Goal: Contribute content

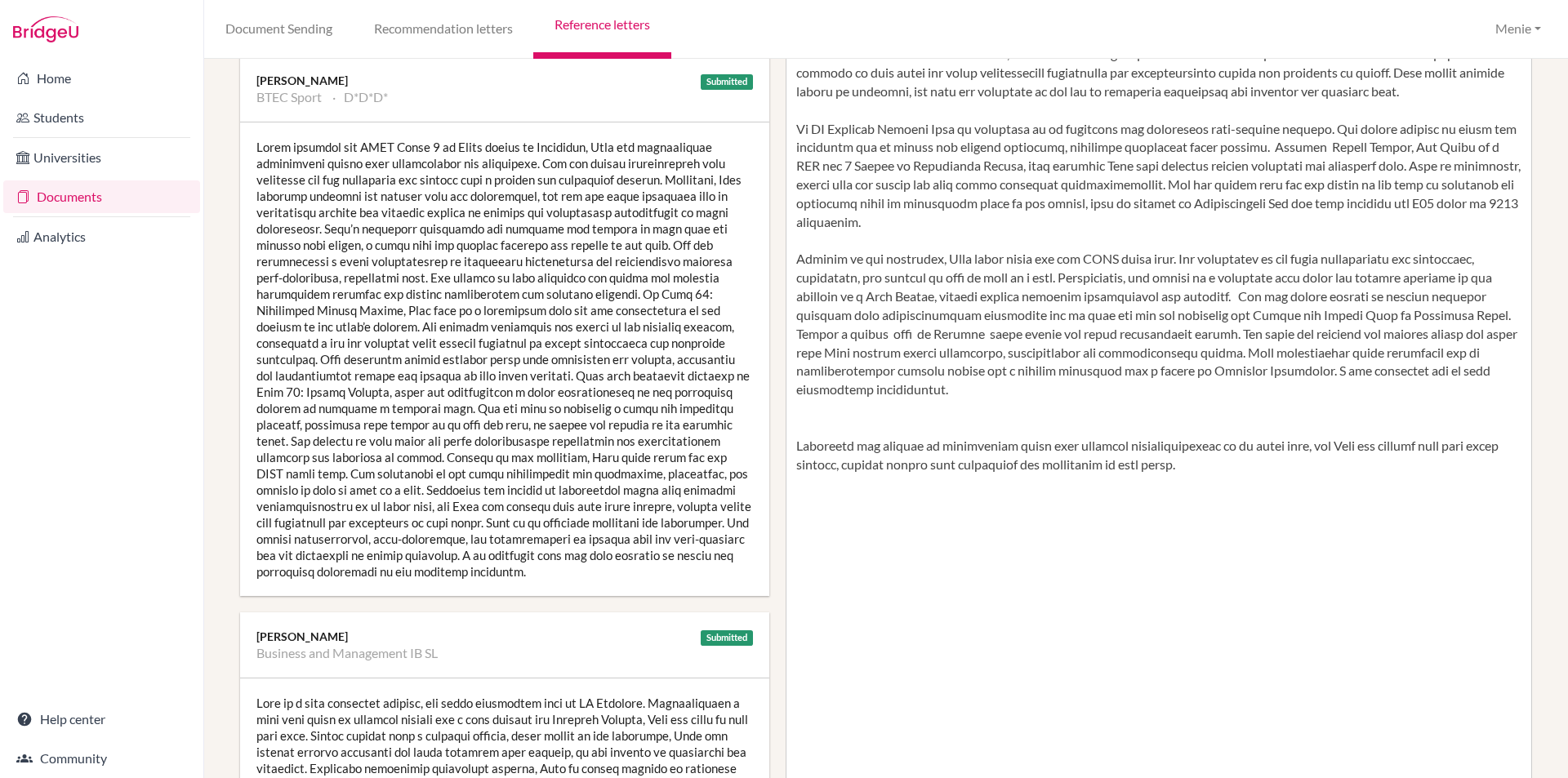
scroll to position [326, 0]
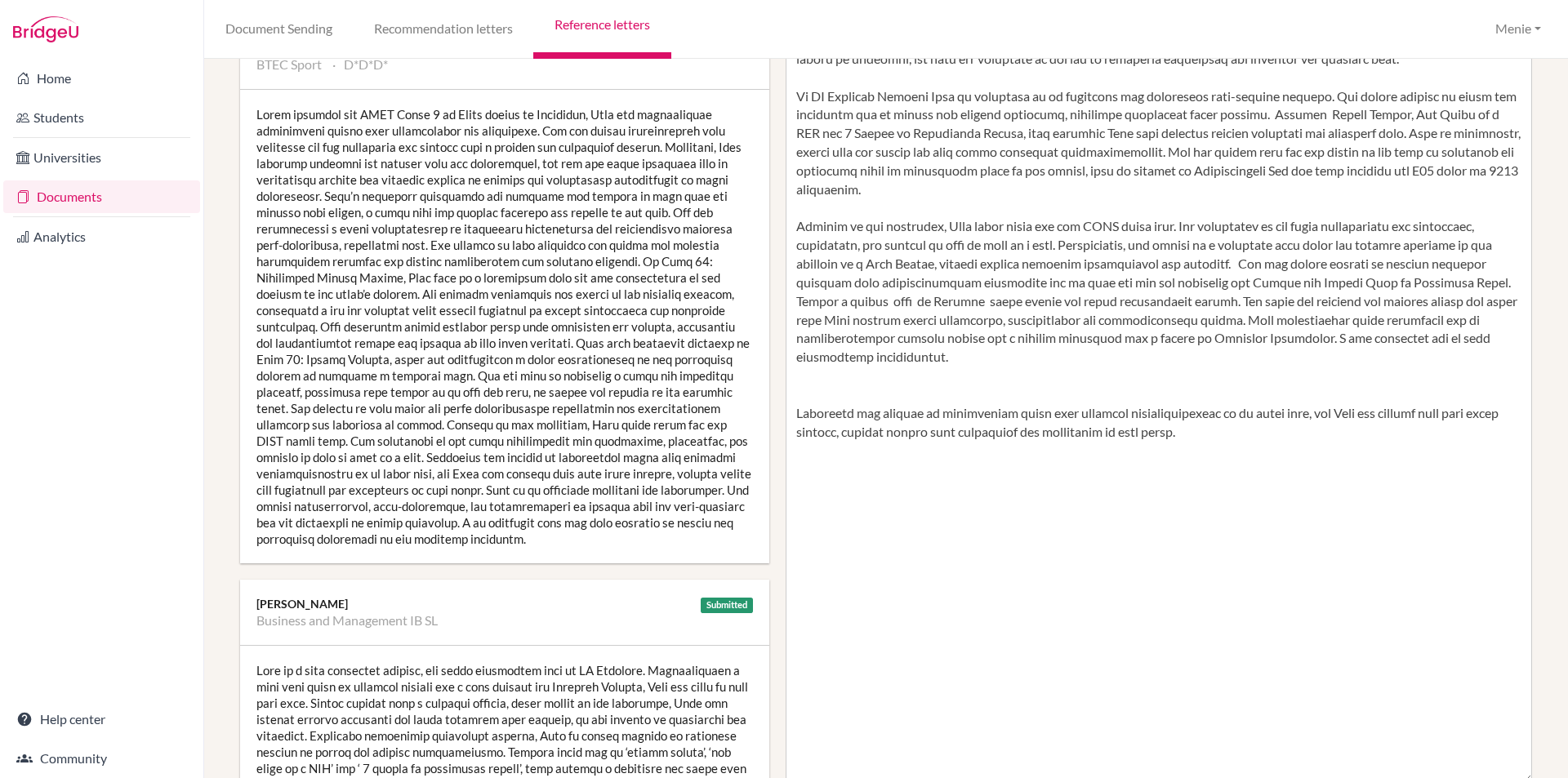
click at [797, 393] on textarea at bounding box center [1158, 311] width 747 height 943
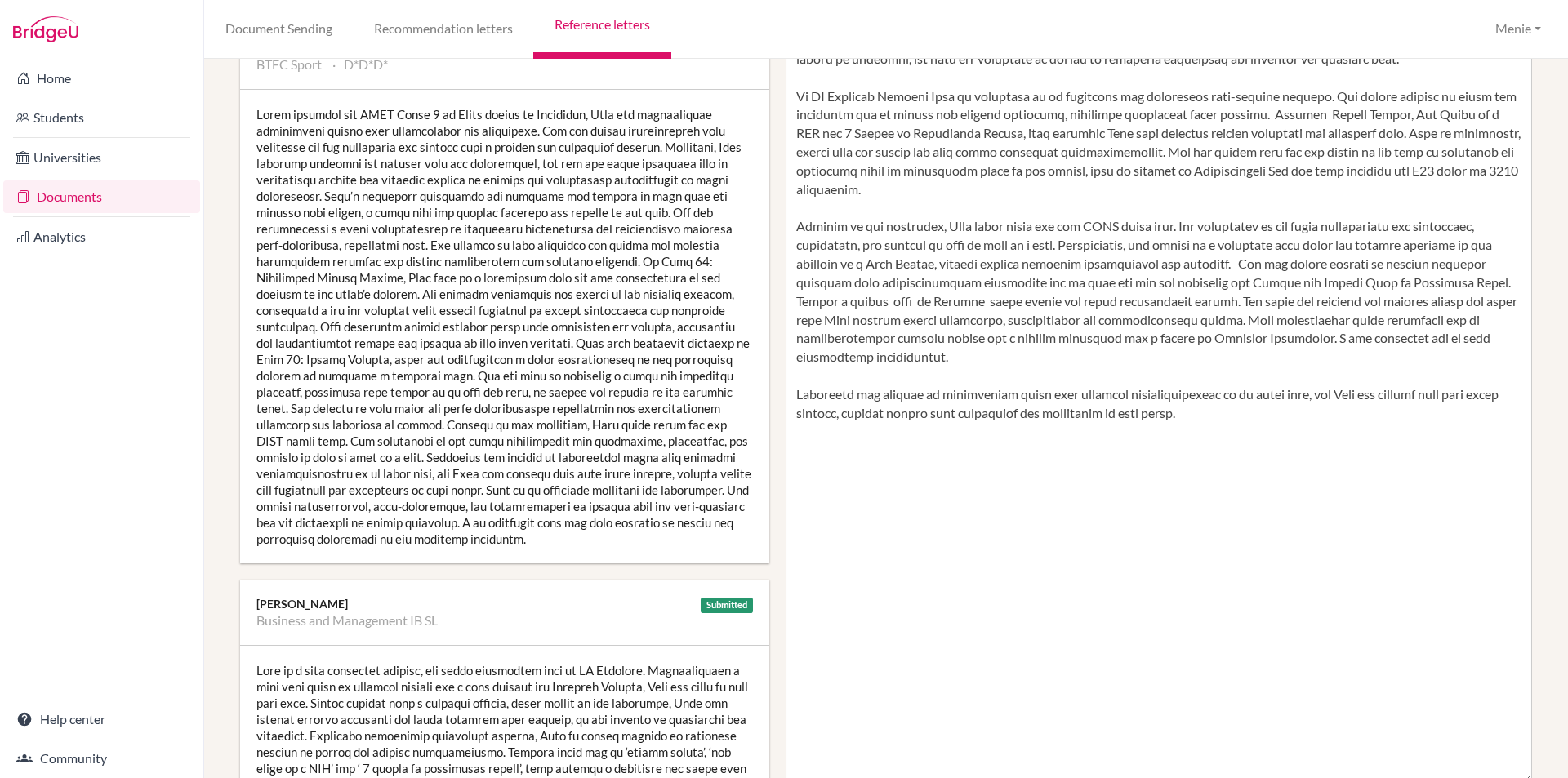
click at [977, 299] on textarea at bounding box center [1158, 311] width 747 height 943
click at [1116, 299] on textarea at bounding box center [1158, 311] width 747 height 943
drag, startPoint x: 1346, startPoint y: 299, endPoint x: 1311, endPoint y: 303, distance: 35.2
click at [1311, 303] on textarea at bounding box center [1158, 311] width 747 height 943
click at [1197, 302] on textarea at bounding box center [1158, 311] width 747 height 943
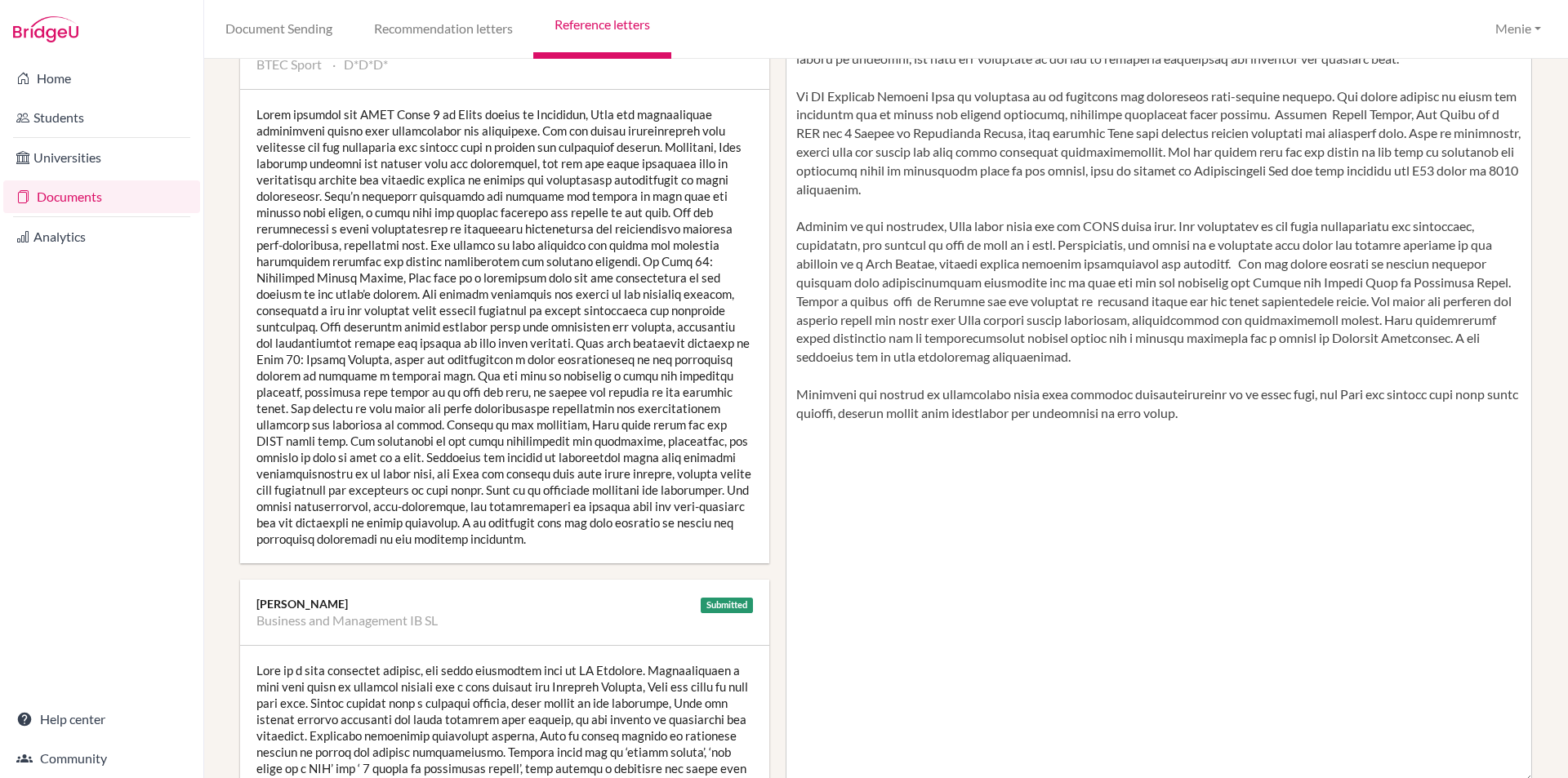
drag, startPoint x: 1368, startPoint y: 301, endPoint x: 1329, endPoint y: 299, distance: 39.1
click at [1329, 299] on textarea at bounding box center [1158, 311] width 747 height 943
drag, startPoint x: 1012, startPoint y: 320, endPoint x: 1062, endPoint y: 323, distance: 50.1
click at [1062, 323] on textarea at bounding box center [1158, 311] width 747 height 943
drag, startPoint x: 829, startPoint y: 395, endPoint x: 1356, endPoint y: 427, distance: 528.0
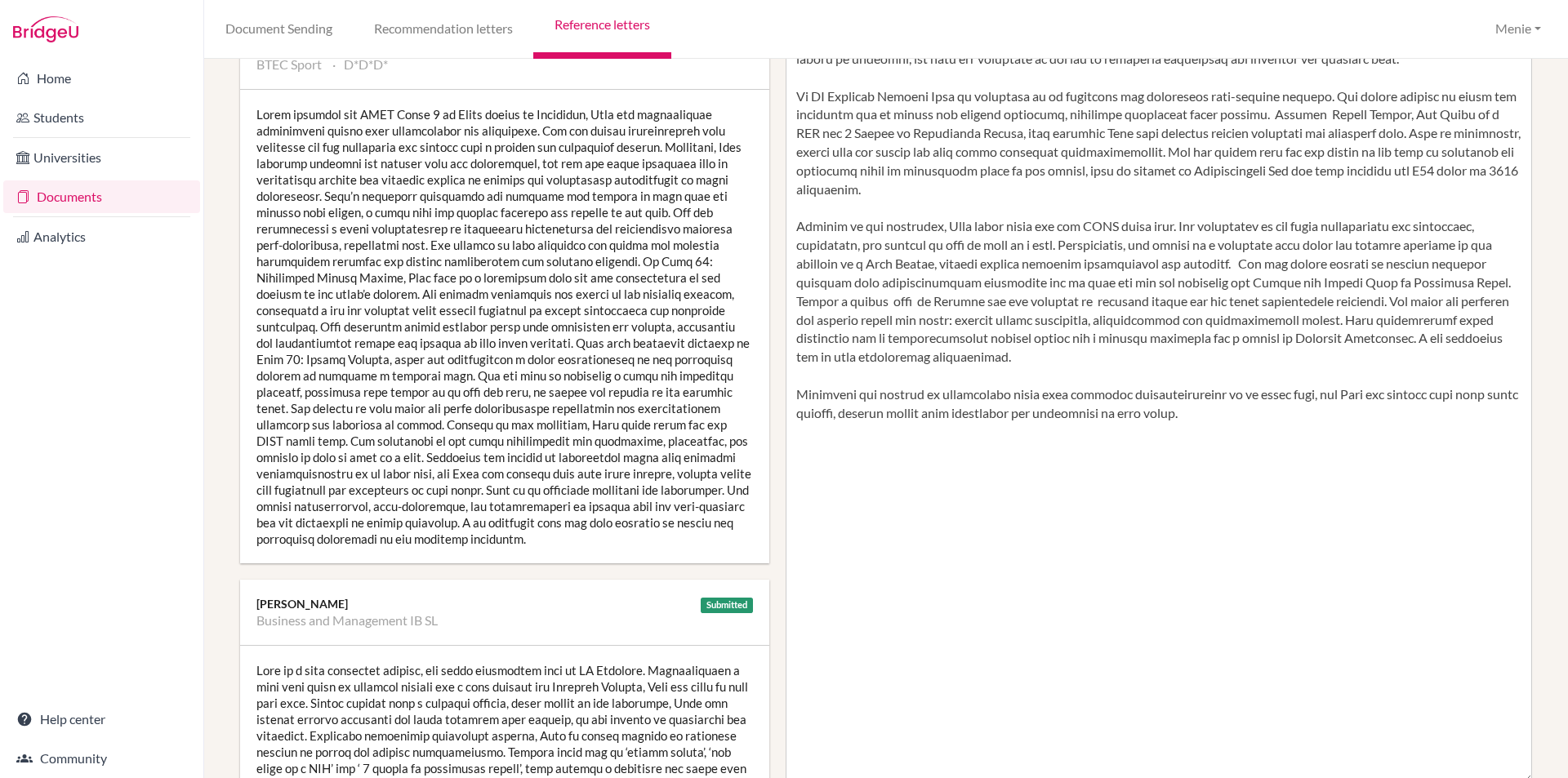
click at [1356, 427] on textarea at bounding box center [1158, 311] width 747 height 943
drag, startPoint x: 1396, startPoint y: 318, endPoint x: 1393, endPoint y: 332, distance: 14.3
click at [1398, 319] on textarea at bounding box center [1158, 311] width 747 height 943
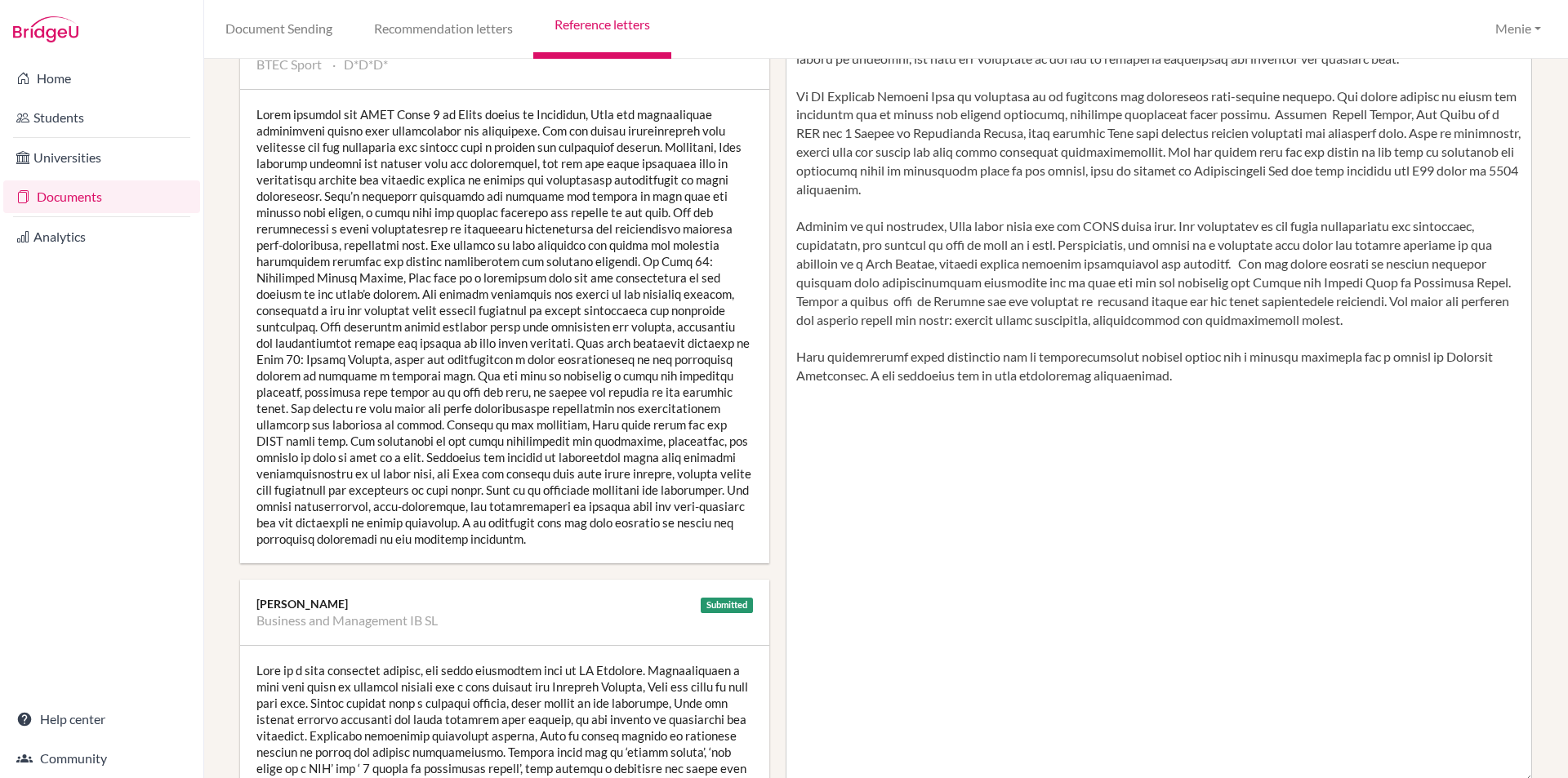
click at [900, 377] on textarea at bounding box center [1158, 311] width 747 height 943
click at [870, 377] on textarea at bounding box center [1158, 311] width 747 height 943
click at [920, 370] on textarea at bounding box center [1158, 311] width 747 height 943
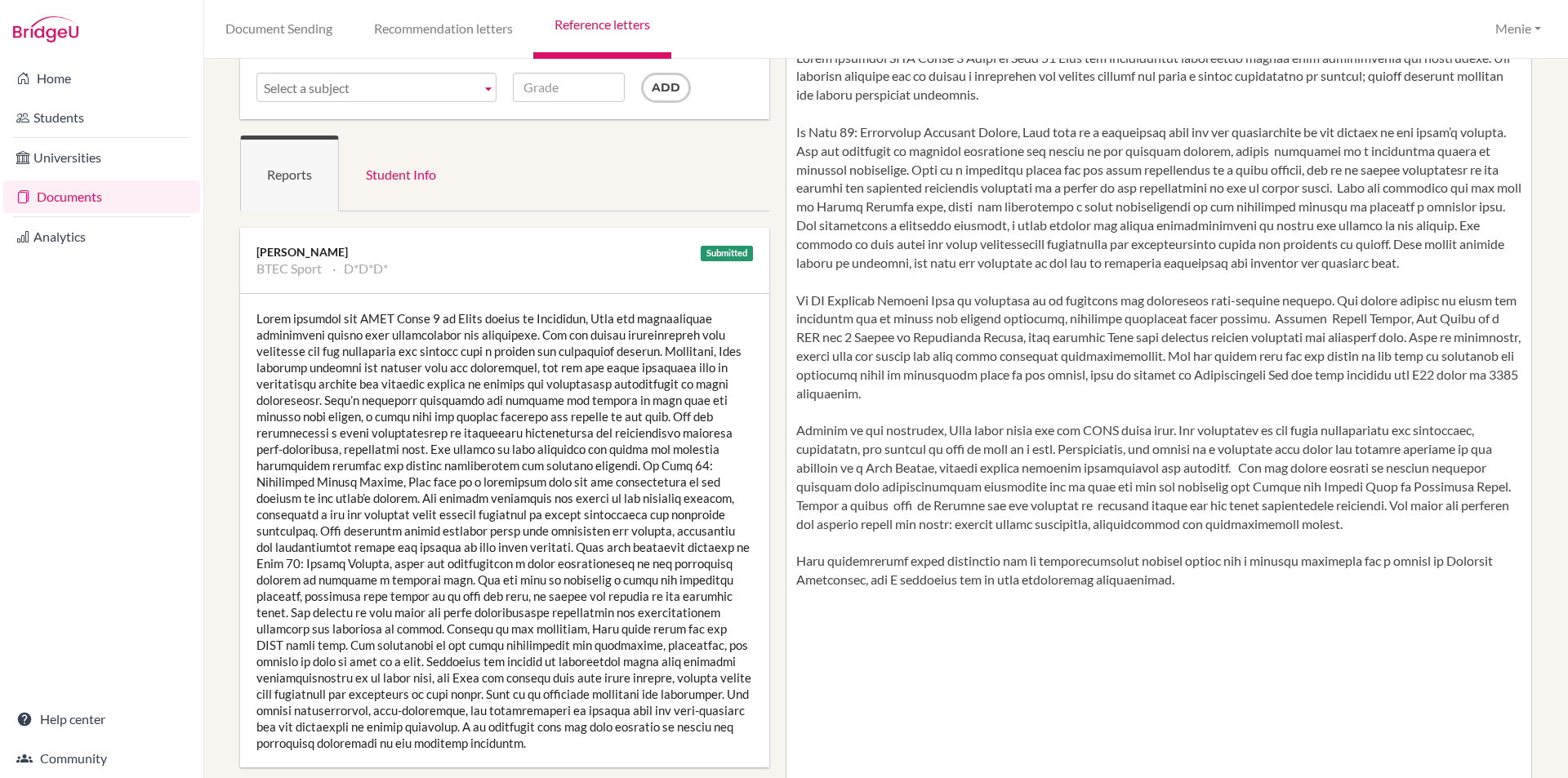
scroll to position [0, 0]
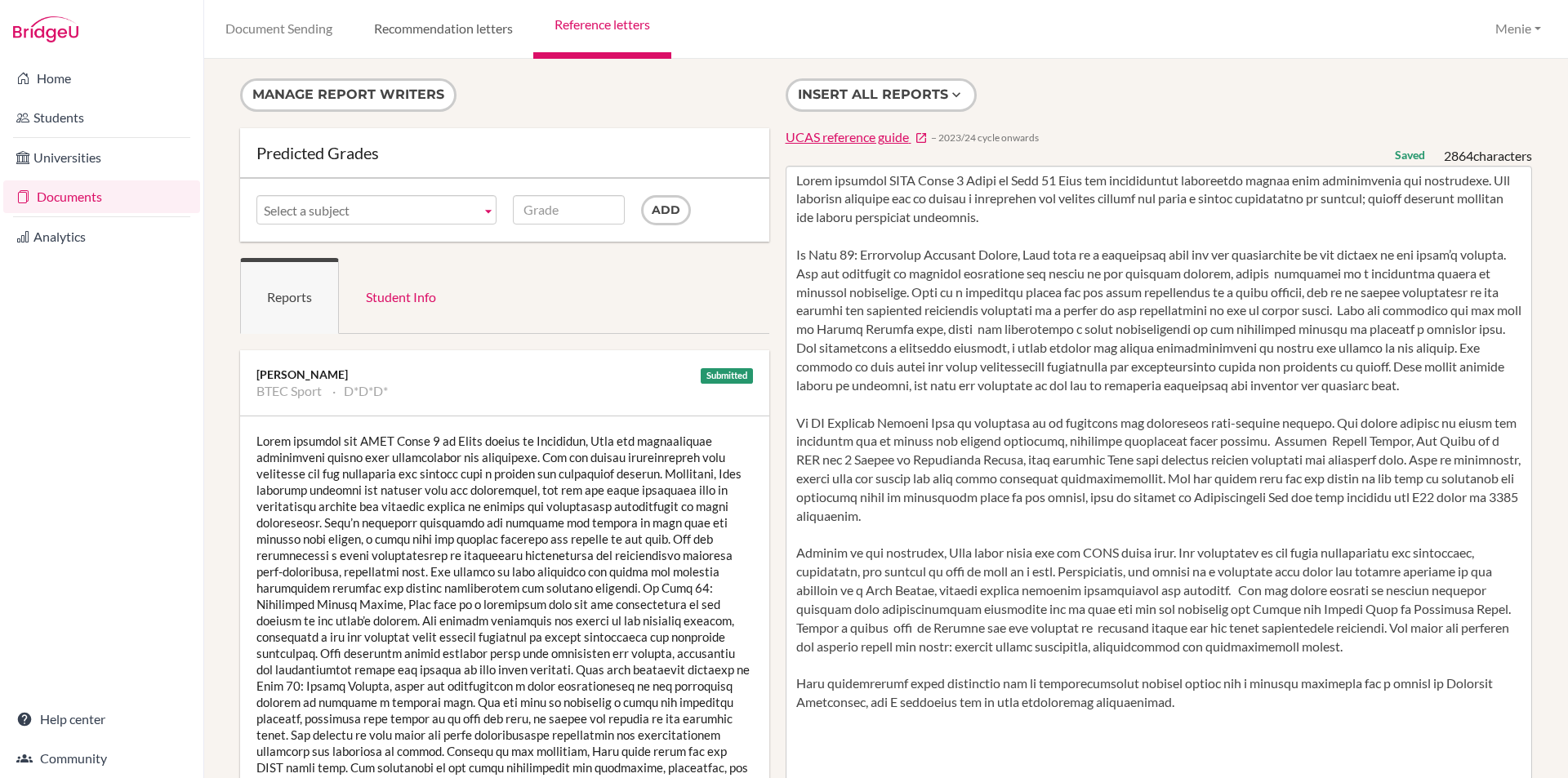
type textarea "Lorem ipsumdol SITA Conse 8 Adipi el Sedd 78 Eius tem incididuntut laboreetdo m…"
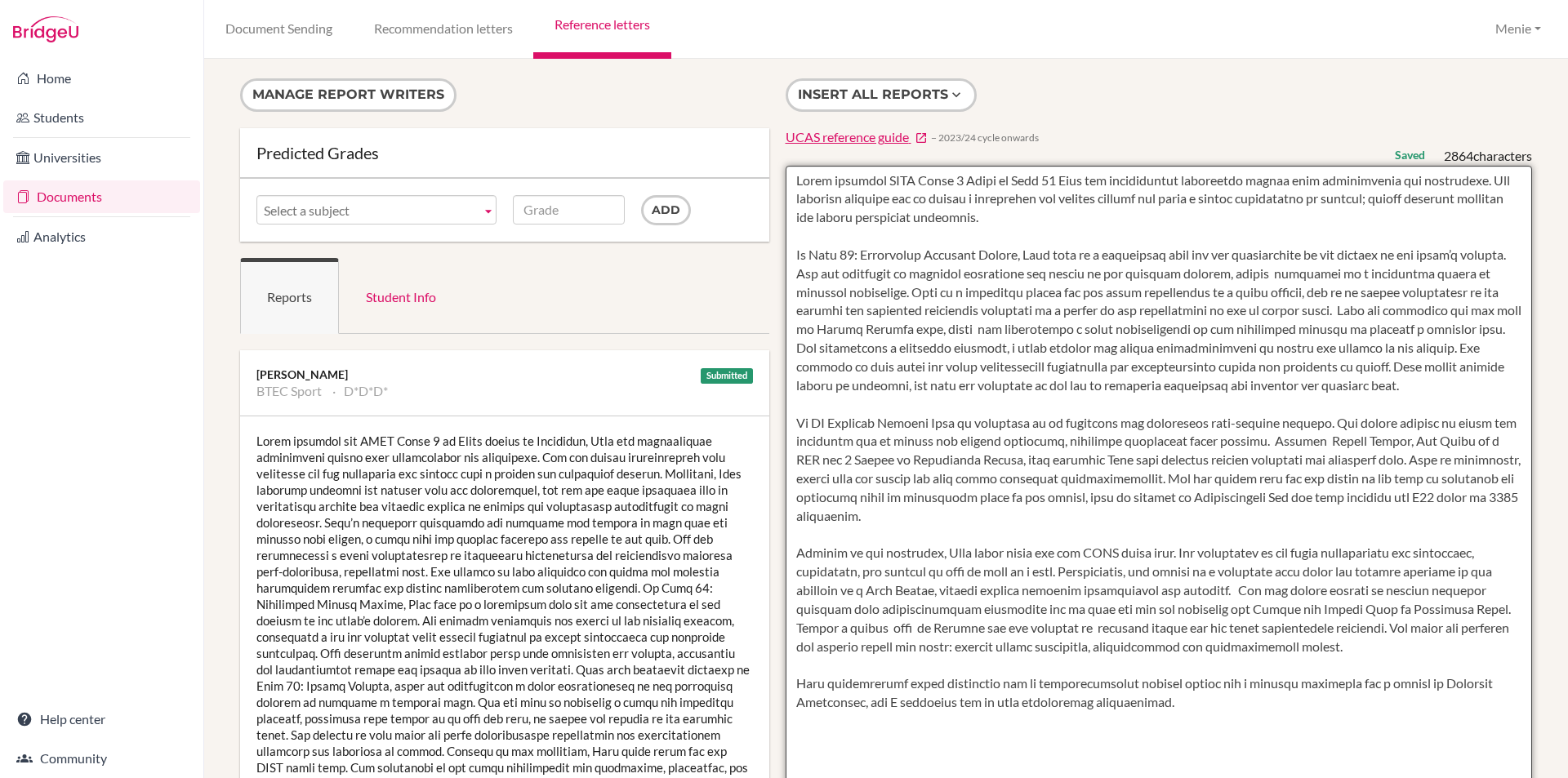
drag, startPoint x: 785, startPoint y: 180, endPoint x: 1030, endPoint y: 416, distance: 340.2
click at [1395, 693] on textarea at bounding box center [1158, 637] width 747 height 943
click at [1249, 531] on textarea at bounding box center [1158, 637] width 747 height 943
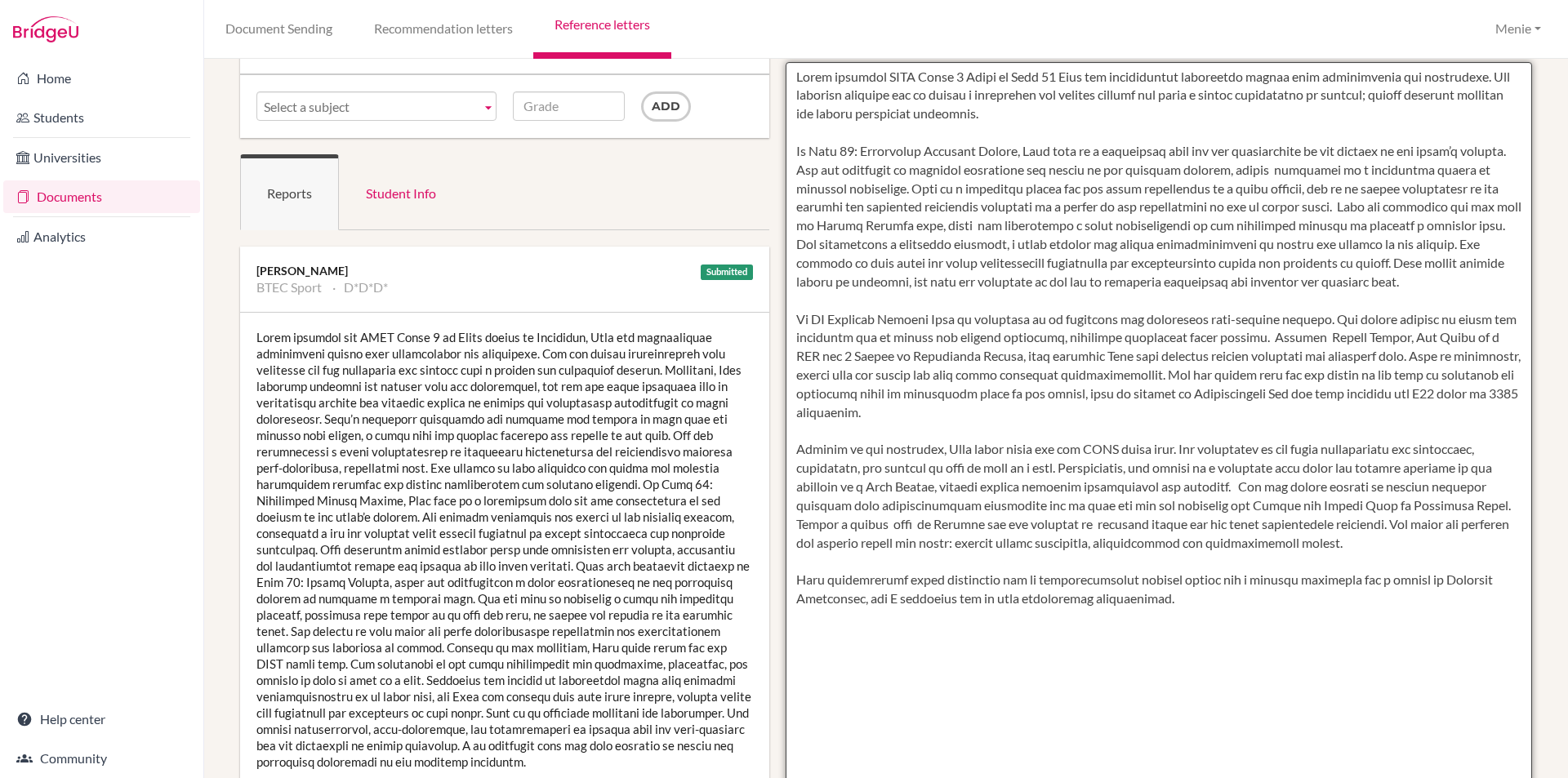
scroll to position [326, 0]
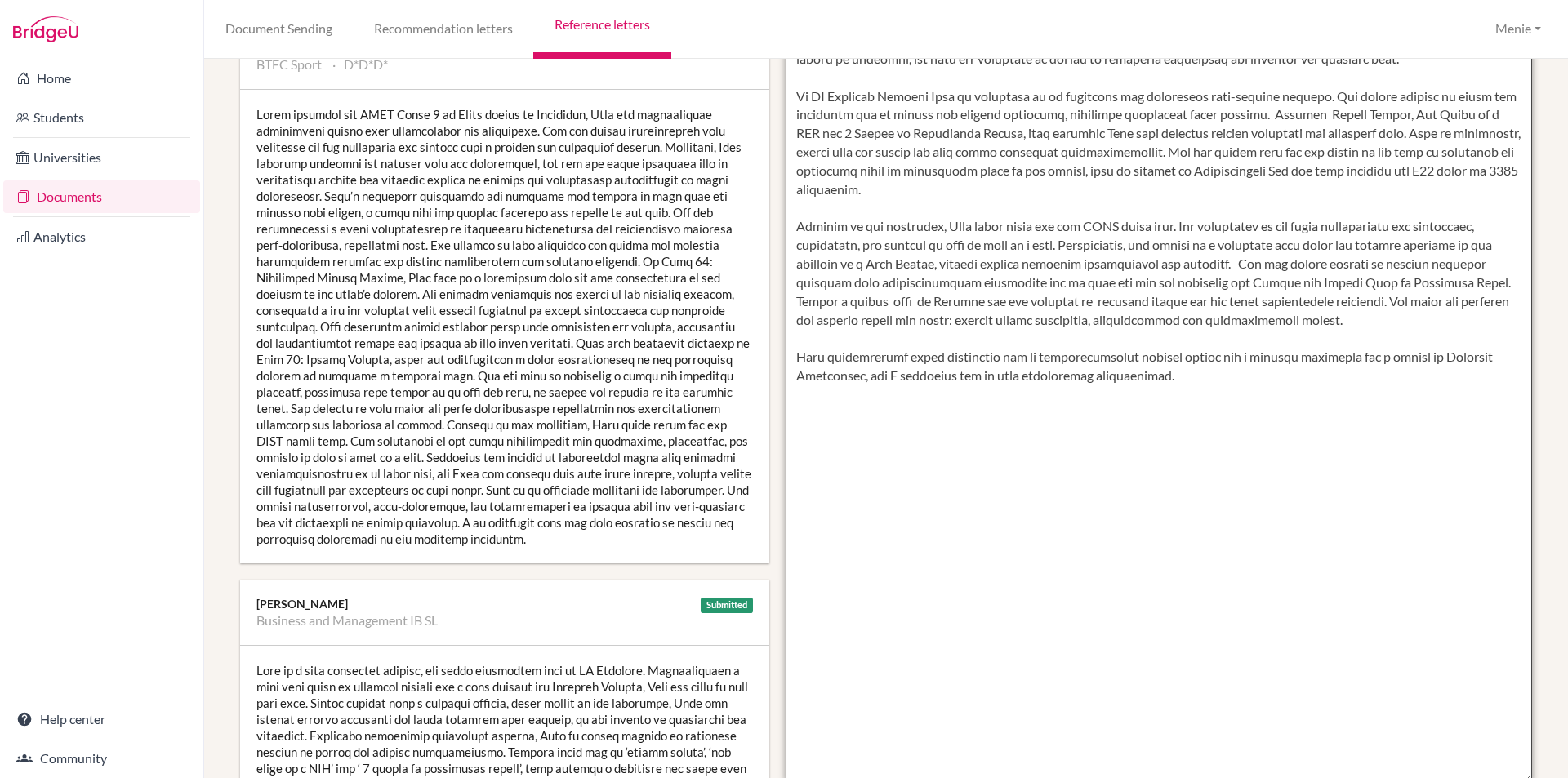
drag, startPoint x: 793, startPoint y: 353, endPoint x: 1162, endPoint y: 383, distance: 370.2
click at [1218, 392] on textarea at bounding box center [1158, 311] width 747 height 943
